Goal: Communication & Community: Ask a question

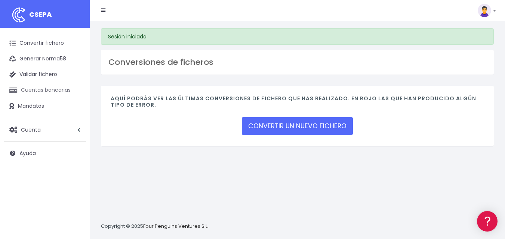
click at [45, 89] on link "Cuentas bancarias" at bounding box center [45, 91] width 82 height 16
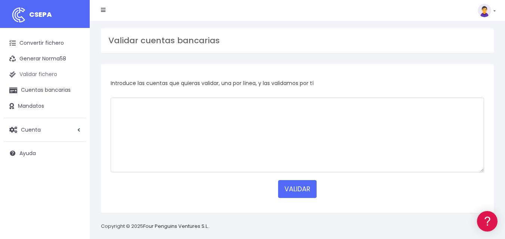
click at [54, 78] on link "Validar fichero" at bounding box center [45, 75] width 82 height 16
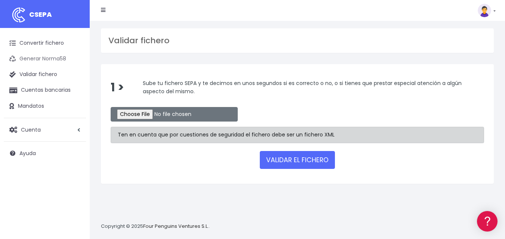
click at [46, 58] on link "Generar Norma58" at bounding box center [45, 59] width 82 height 16
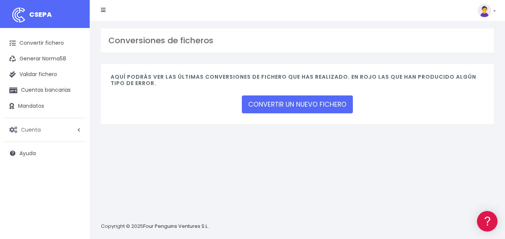
click at [38, 133] on span "Cuenta" at bounding box center [31, 129] width 20 height 7
click at [37, 174] on link "Facturación" at bounding box center [49, 174] width 74 height 13
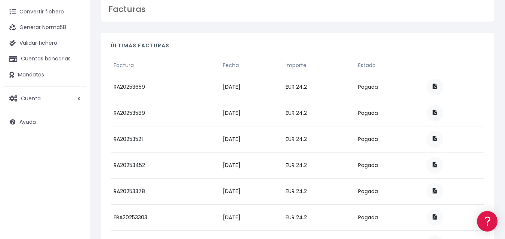
scroll to position [31, 0]
click at [44, 57] on link "Cuentas bancarias" at bounding box center [45, 60] width 82 height 16
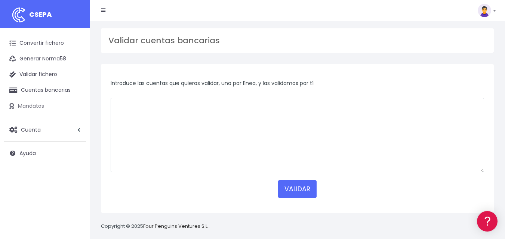
click at [34, 104] on link "Mandatos" at bounding box center [45, 107] width 82 height 16
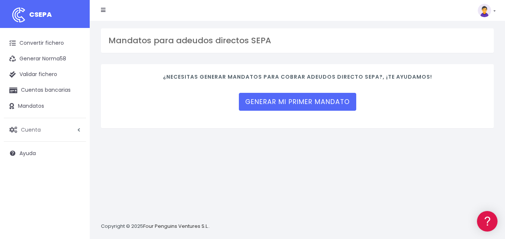
click at [40, 126] on span "Cuenta" at bounding box center [31, 129] width 20 height 7
click at [40, 159] on link "Suscripción" at bounding box center [49, 161] width 74 height 13
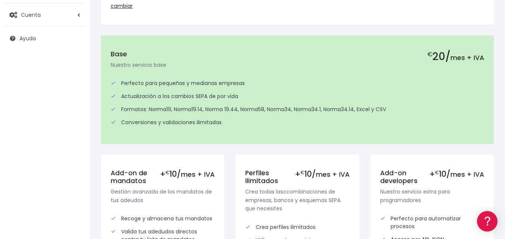
scroll to position [92, 0]
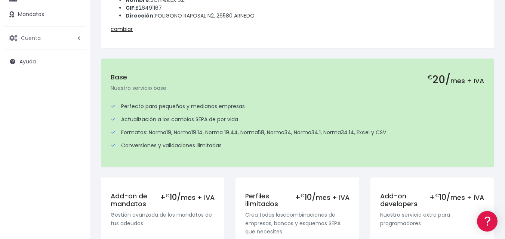
click at [39, 41] on span "Cuenta" at bounding box center [31, 37] width 20 height 7
click at [27, 92] on link "API" at bounding box center [49, 95] width 74 height 13
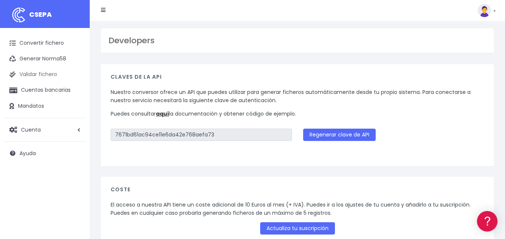
scroll to position [9, 0]
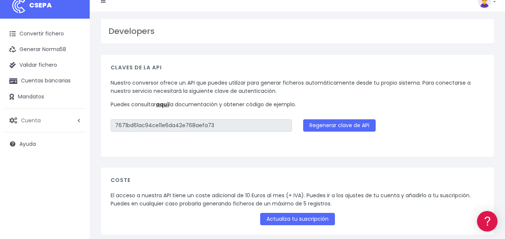
click at [36, 119] on span "Cuenta" at bounding box center [31, 120] width 20 height 7
click at [31, 162] on link "Facturación" at bounding box center [49, 165] width 74 height 13
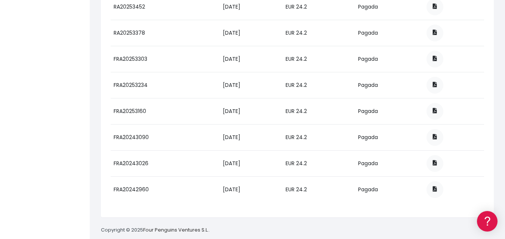
scroll to position [201, 0]
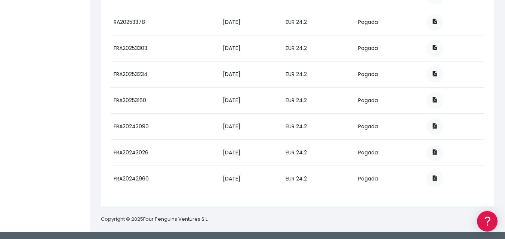
click at [282, 73] on td "09-02-2025" at bounding box center [251, 74] width 62 height 26
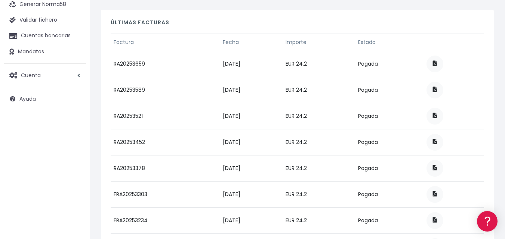
scroll to position [55, 0]
click at [437, 65] on span at bounding box center [435, 62] width 4 height 5
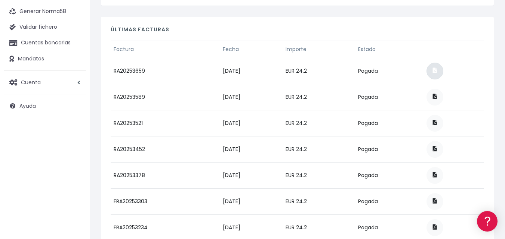
scroll to position [44, 0]
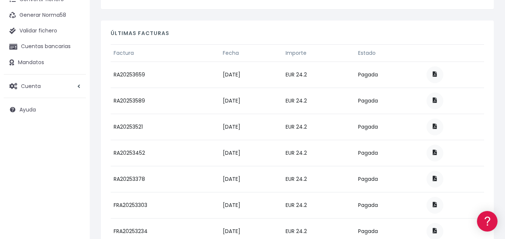
drag, startPoint x: 37, startPoint y: 212, endPoint x: 39, endPoint y: 208, distance: 5.0
click at [37, 212] on div "Convertir fichero Generar Norma58 Validar fichero Cuentas bancarias Mandatos Cu…" at bounding box center [45, 190] width 90 height 412
click at [34, 87] on span "Cuenta" at bounding box center [31, 85] width 20 height 7
click at [32, 103] on link "Perfiles" at bounding box center [49, 104] width 74 height 13
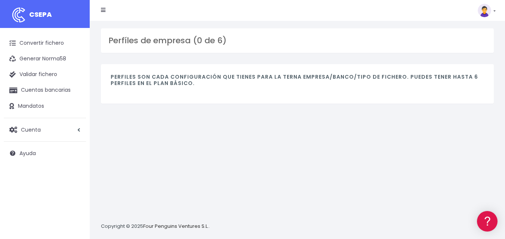
click at [168, 83] on h4 "Perfiles son cada configuración que tienes para la terna empresa/banco/tipo de …" at bounding box center [297, 82] width 373 height 16
click at [487, 8] on img at bounding box center [483, 10] width 13 height 13
click at [477, 35] on link "Suscripción" at bounding box center [469, 33] width 52 height 14
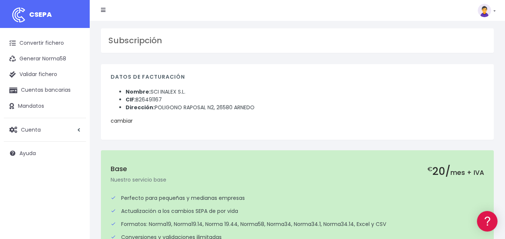
click at [127, 120] on link "cambiar" at bounding box center [122, 120] width 22 height 7
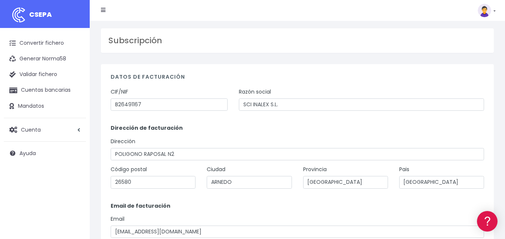
click at [484, 8] on img at bounding box center [483, 10] width 13 height 13
click at [453, 59] on link "API" at bounding box center [469, 60] width 52 height 14
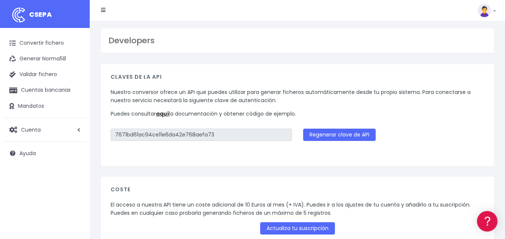
scroll to position [38, 0]
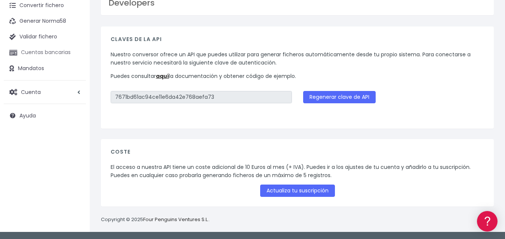
click at [44, 50] on link "Cuentas bancarias" at bounding box center [45, 53] width 82 height 16
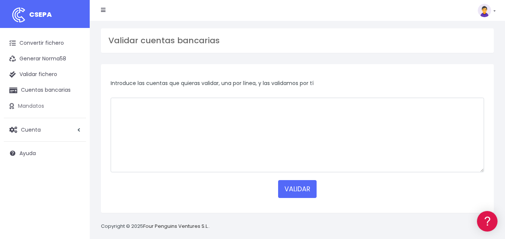
click at [39, 108] on link "Mandatos" at bounding box center [45, 107] width 82 height 16
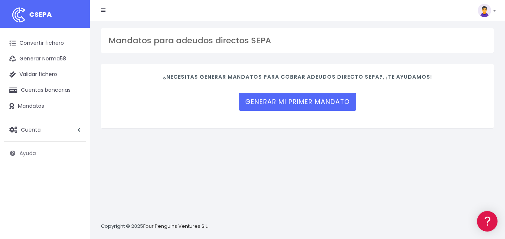
click at [32, 155] on span "Ayuda" at bounding box center [27, 153] width 16 height 7
click at [39, 88] on link "Cuentas bancarias" at bounding box center [45, 91] width 82 height 16
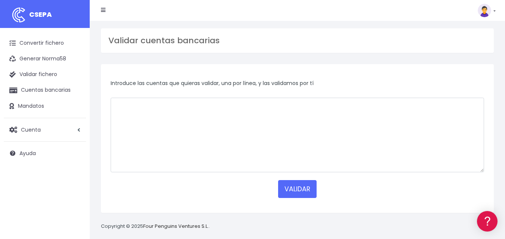
click at [492, 8] on link at bounding box center [486, 10] width 18 height 13
click at [473, 35] on link "Suscripción" at bounding box center [469, 33] width 52 height 14
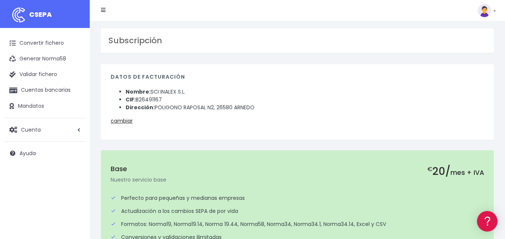
drag, startPoint x: 99, startPoint y: 12, endPoint x: 106, endPoint y: 9, distance: 7.4
click at [106, 9] on li at bounding box center [103, 10] width 16 height 15
click at [103, 9] on icon at bounding box center [103, 9] width 4 height 5
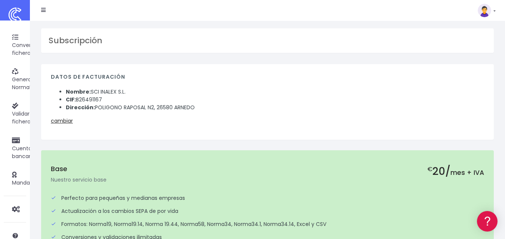
click at [23, 6] on img at bounding box center [15, 15] width 19 height 19
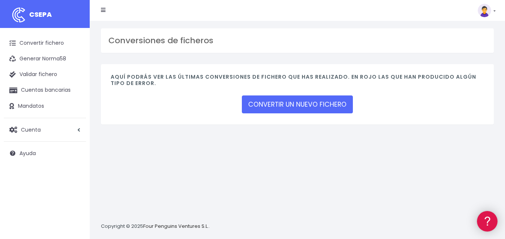
click at [487, 225] on icon at bounding box center [487, 221] width 9 height 9
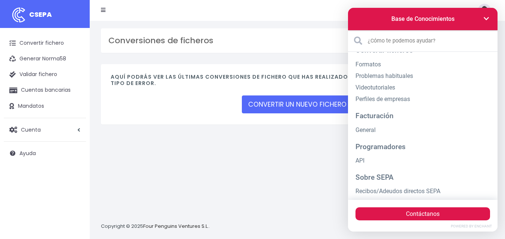
scroll to position [49, 0]
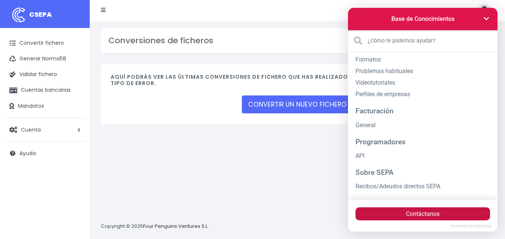
click at [436, 213] on button "Contáctanos" at bounding box center [422, 214] width 134 height 13
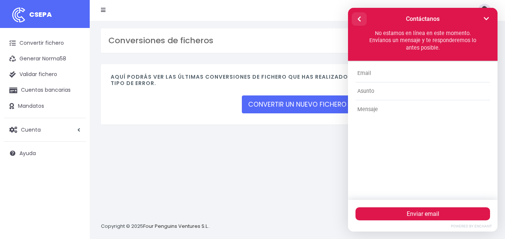
click at [360, 16] on icon at bounding box center [359, 19] width 6 height 6
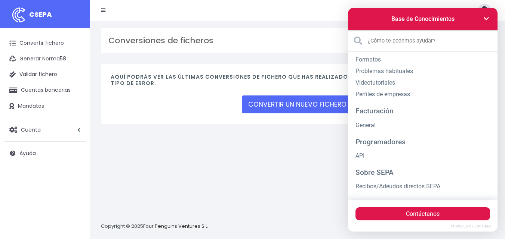
click at [213, 165] on div "Conversiones de ficheros Aquí podrás ver las últimas conversiones de fichero qu…" at bounding box center [297, 130] width 415 height 219
click at [489, 16] on icon at bounding box center [486, 19] width 6 height 6
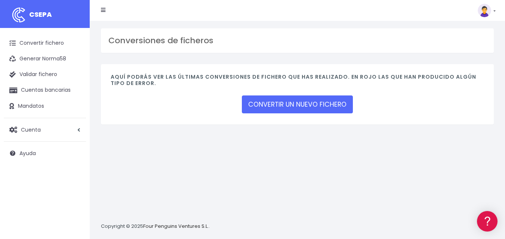
click at [491, 12] on link at bounding box center [486, 10] width 18 height 13
click at [464, 35] on link "Suscripción" at bounding box center [469, 33] width 52 height 14
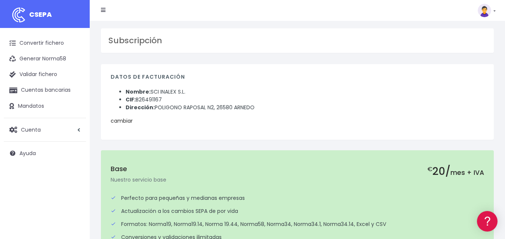
click at [127, 120] on link "cambiar" at bounding box center [122, 120] width 22 height 7
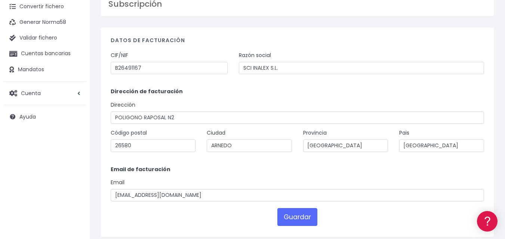
scroll to position [68, 0]
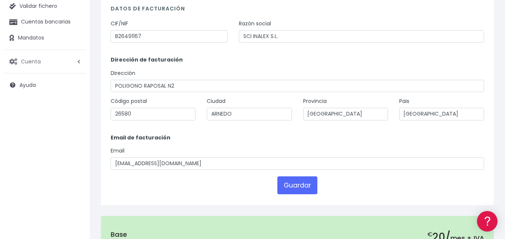
click at [32, 58] on span "Cuenta" at bounding box center [31, 61] width 20 height 7
click at [35, 79] on link "Perfiles" at bounding box center [49, 79] width 74 height 13
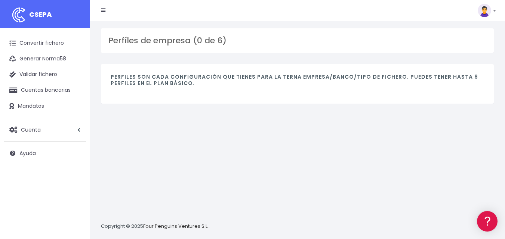
click at [162, 89] on h4 "Perfiles son cada configuración que tienes para la terna empresa/banco/tipo de …" at bounding box center [297, 82] width 373 height 16
click at [31, 131] on span "Cuenta" at bounding box center [31, 129] width 20 height 7
click at [23, 187] on link "API" at bounding box center [49, 187] width 74 height 13
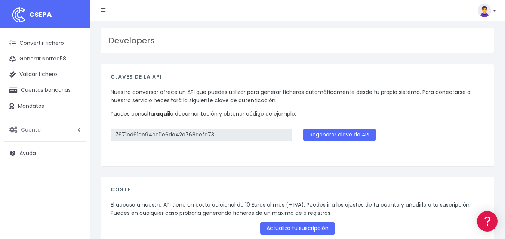
click at [25, 134] on link "Cuenta" at bounding box center [45, 130] width 82 height 16
click at [31, 176] on link "Facturación" at bounding box center [49, 174] width 74 height 13
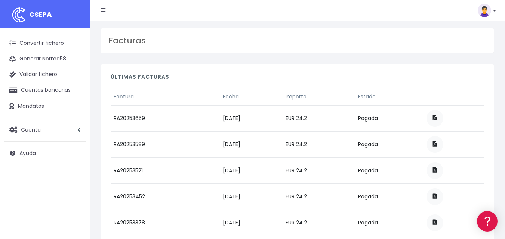
click at [488, 10] on img at bounding box center [483, 10] width 13 height 13
click at [456, 81] on link "Ayuda" at bounding box center [469, 82] width 52 height 14
click at [486, 230] on link at bounding box center [487, 221] width 21 height 21
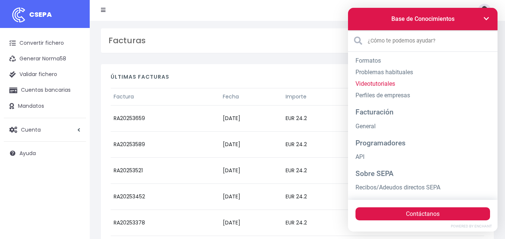
scroll to position [49, 0]
click at [360, 158] on link "API" at bounding box center [422, 156] width 134 height 12
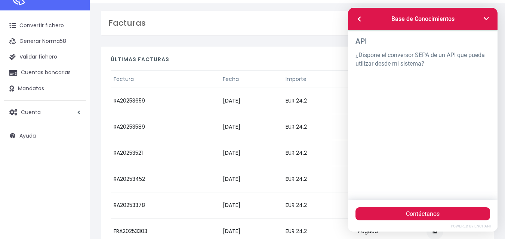
scroll to position [0, 0]
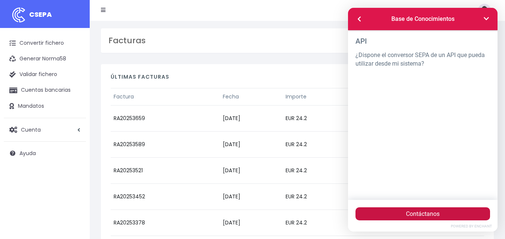
click at [445, 217] on button "Contáctanos" at bounding box center [422, 214] width 134 height 13
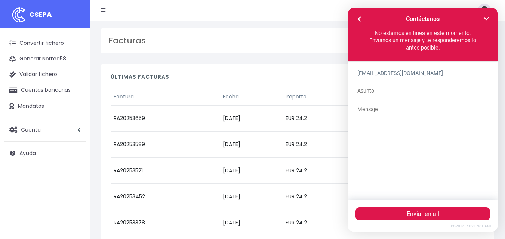
type input "[EMAIL_ADDRESS][DOMAIN_NAME]"
type input "Uso de API - Active plan"
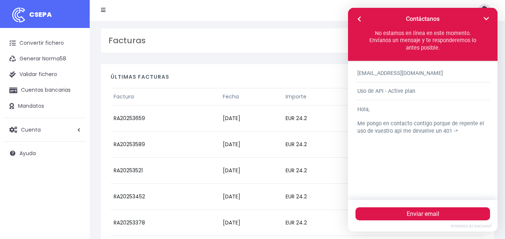
paste textarea "You need to have an active plan to use our API"
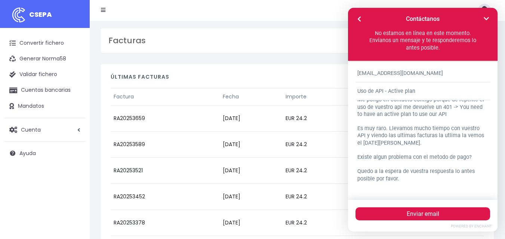
scroll to position [32, 0]
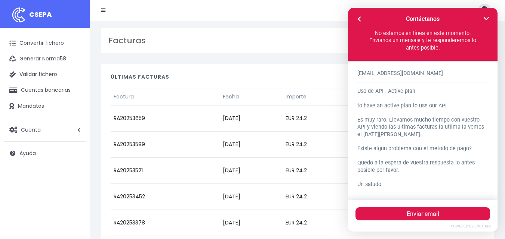
click at [359, 147] on textarea "Hola, Me pongo en contacto contigo porque de repente el uso de vuestro api me d…" at bounding box center [422, 144] width 134 height 88
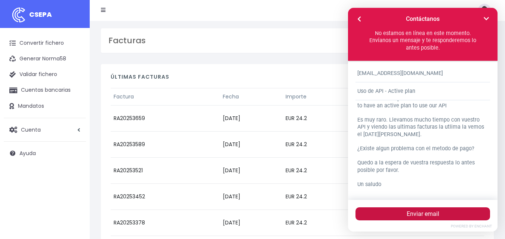
type textarea "Hola, Me pongo en contacto contigo porque de repente el uso de vuestro api me d…"
click at [431, 213] on button "Enviar email" at bounding box center [422, 214] width 134 height 13
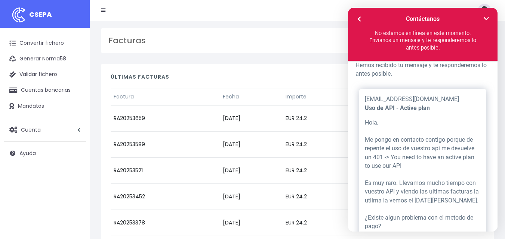
scroll to position [0, 0]
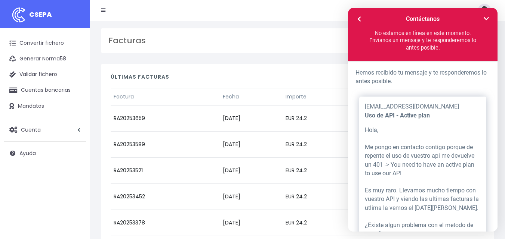
click at [326, 9] on div "Suscripción Facturación API [GEOGRAPHIC_DATA] Salir" at bounding box center [292, 10] width 394 height 15
